Goal: Information Seeking & Learning: Understand process/instructions

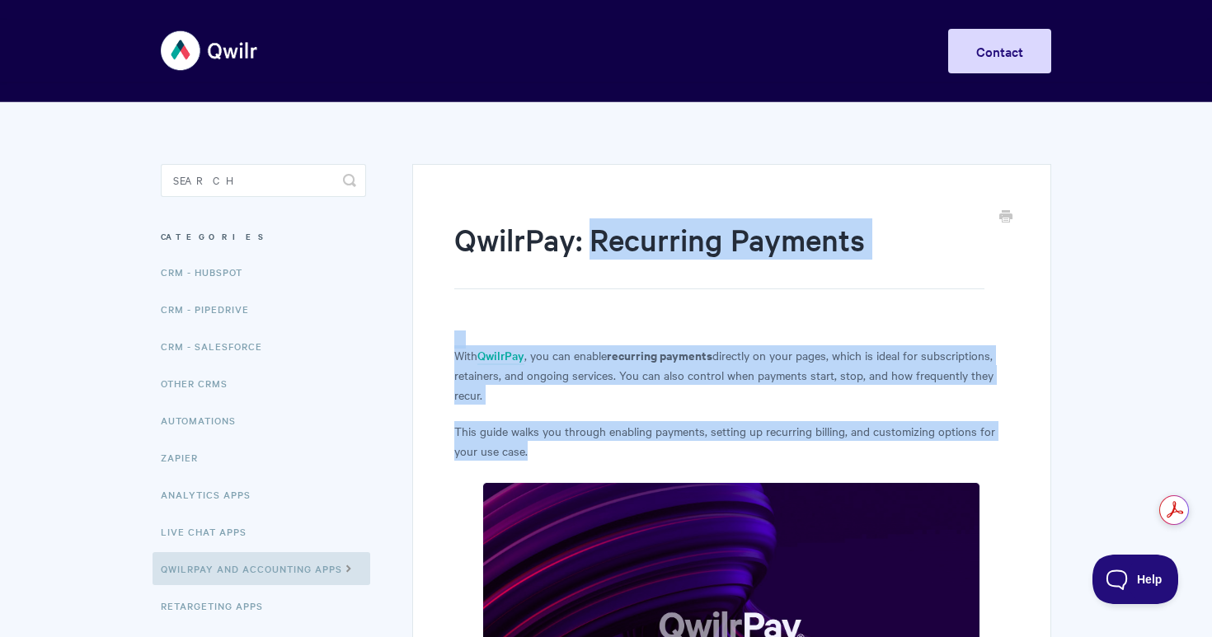
drag, startPoint x: 597, startPoint y: 241, endPoint x: 845, endPoint y: 459, distance: 330.6
click at [663, 364] on p "With QwilrPay , you can enable recurring payments directly on your pages, which…" at bounding box center [731, 374] width 555 height 59
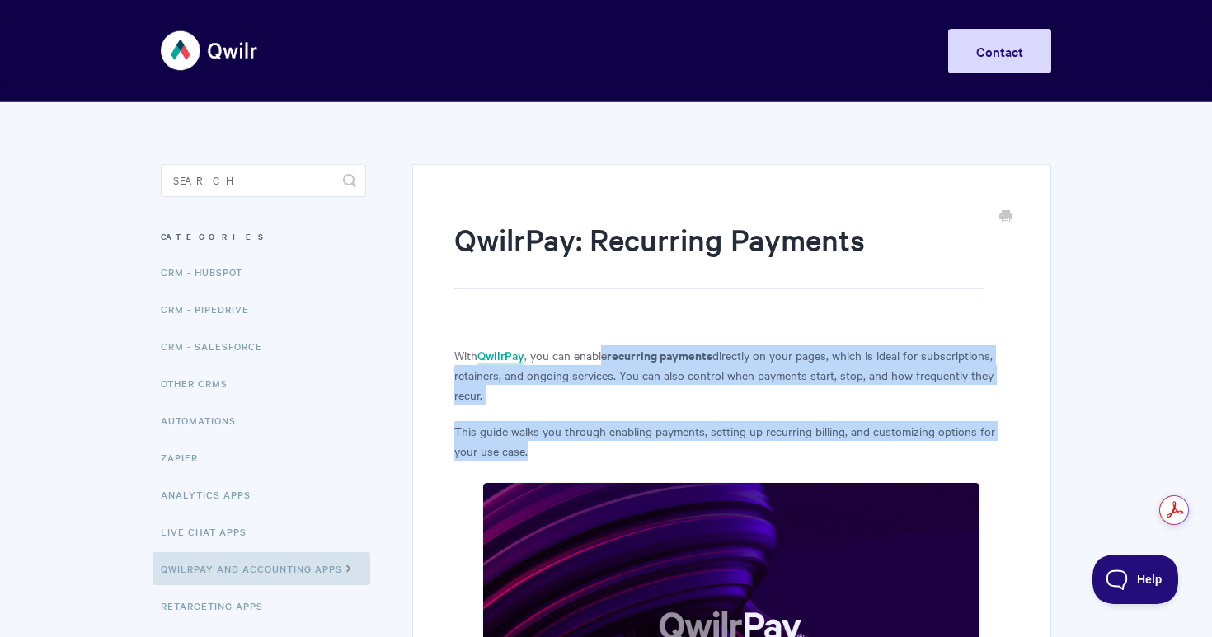
drag, startPoint x: 603, startPoint y: 364, endPoint x: 791, endPoint y: 451, distance: 207.3
click at [791, 451] on p "This guide walks you through enabling payments, setting up recurring billing, a…" at bounding box center [731, 441] width 555 height 40
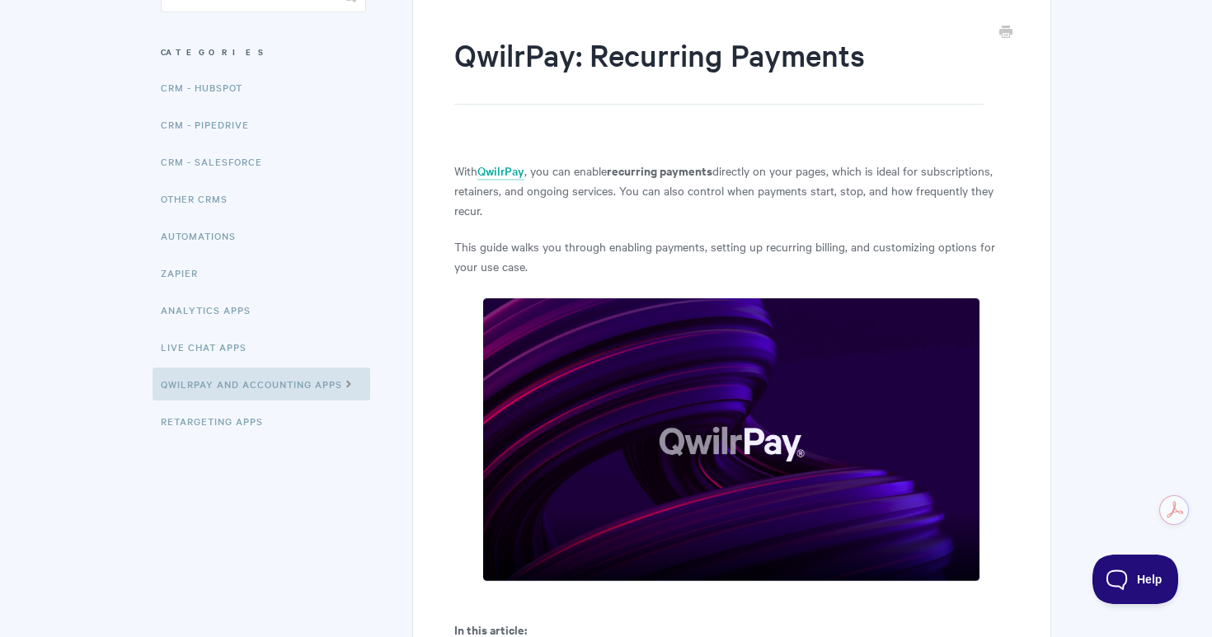
scroll to position [189, 0]
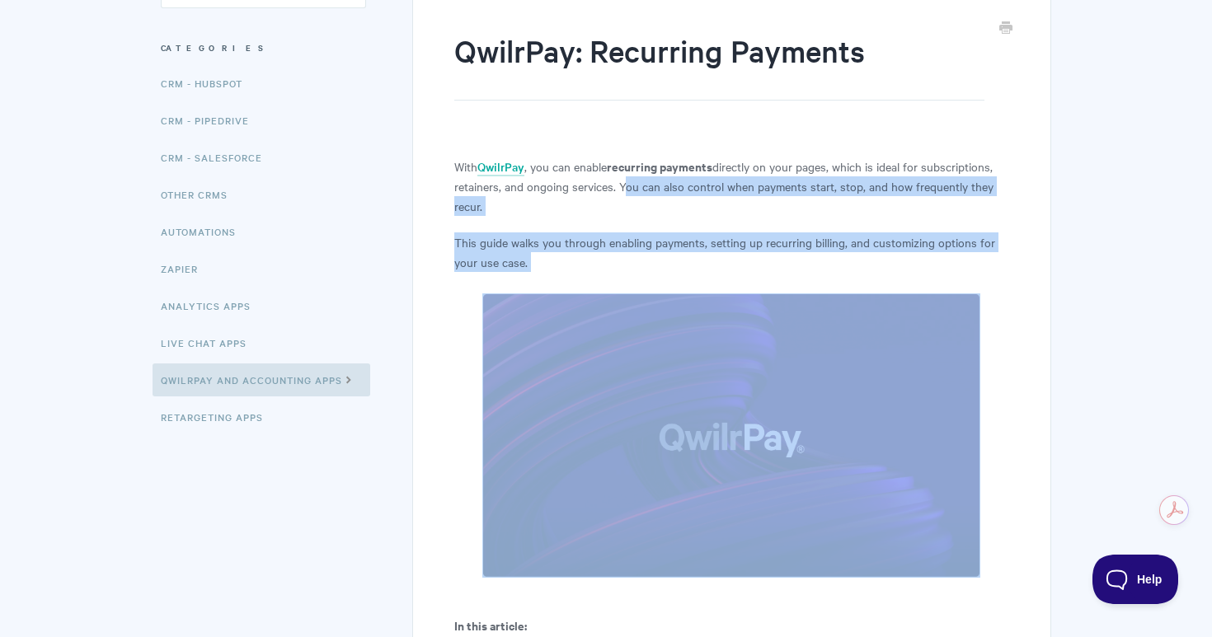
drag, startPoint x: 621, startPoint y: 188, endPoint x: 652, endPoint y: 272, distance: 89.7
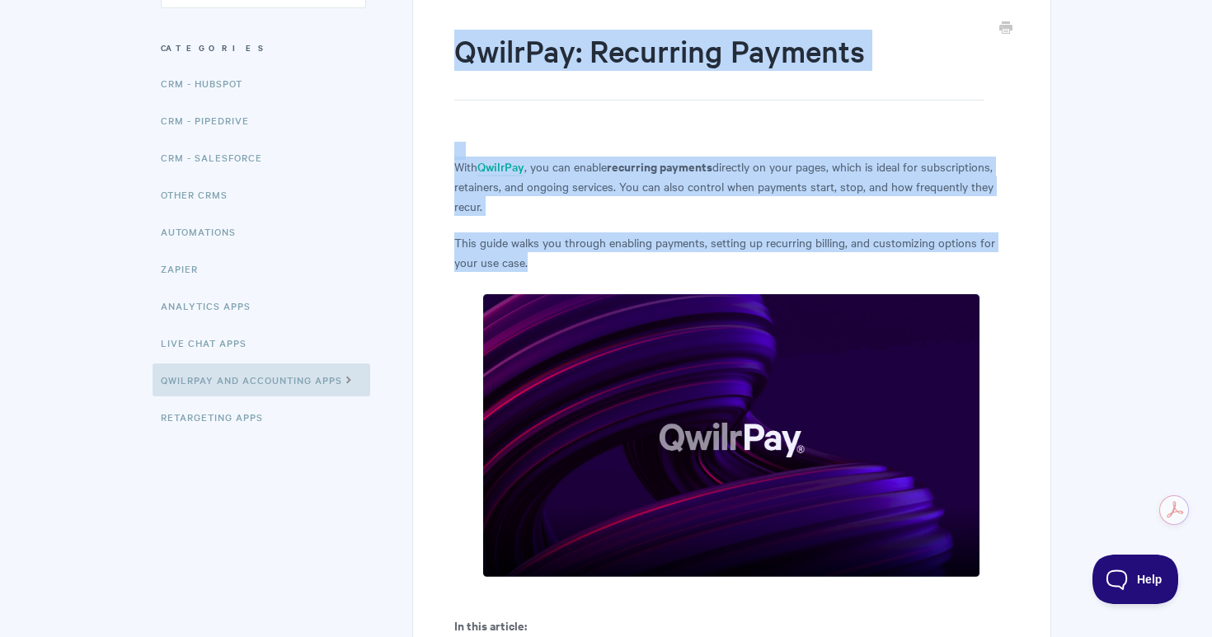
drag, startPoint x: 642, startPoint y: 265, endPoint x: 460, endPoint y: 46, distance: 284.5
click at [460, 46] on h1 "QwilrPay: Recurring Payments" at bounding box center [719, 65] width 530 height 71
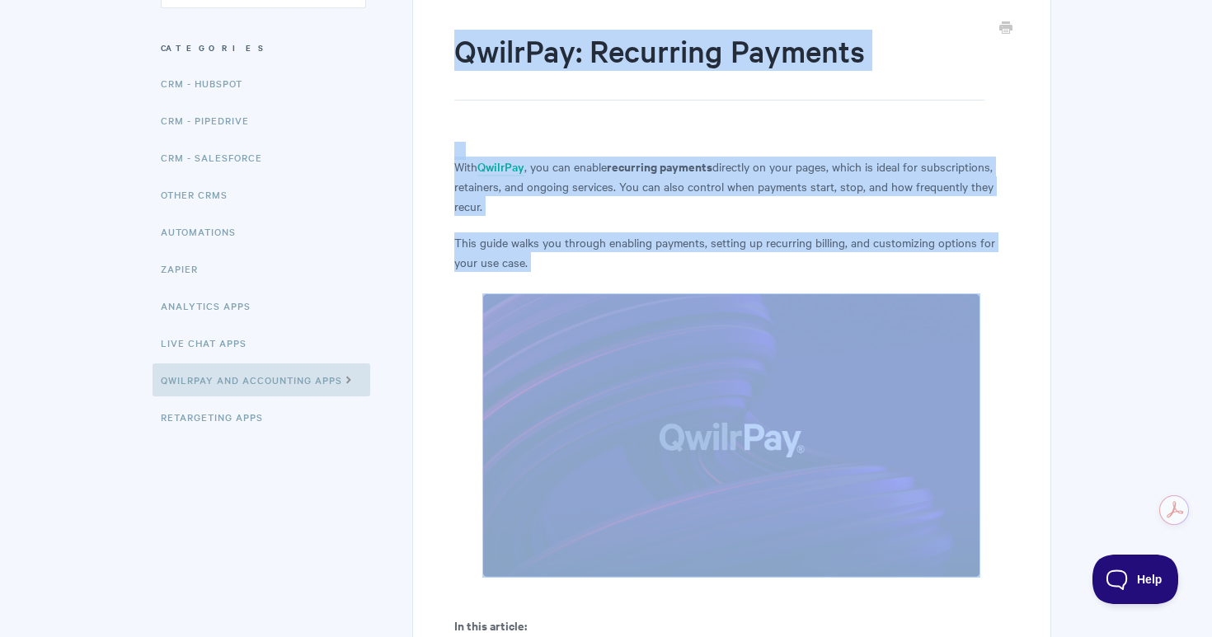
drag, startPoint x: 460, startPoint y: 46, endPoint x: 539, endPoint y: 267, distance: 234.7
click at [539, 267] on p "This guide walks you through enabling payments, setting up recurring billing, a…" at bounding box center [731, 252] width 555 height 40
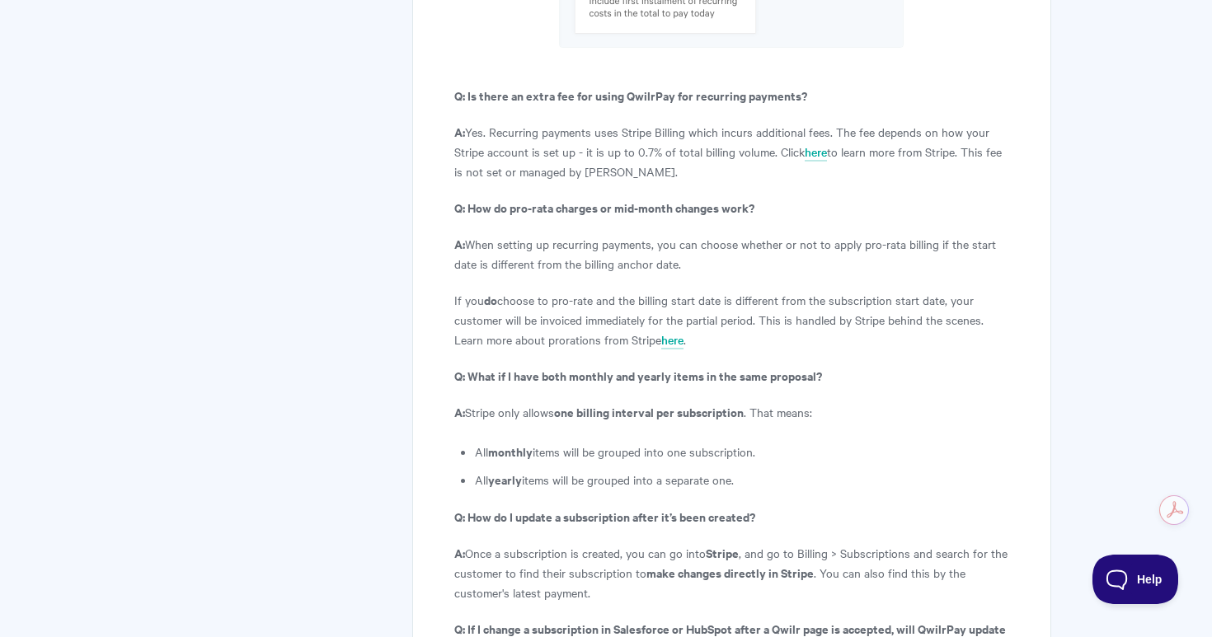
scroll to position [6047, 0]
